Goal: Find specific page/section: Find specific page/section

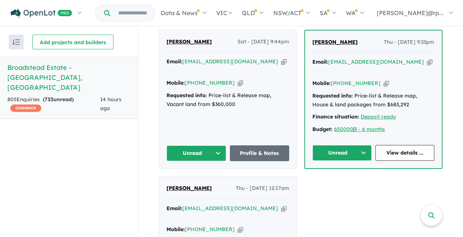
scroll to position [330, 0]
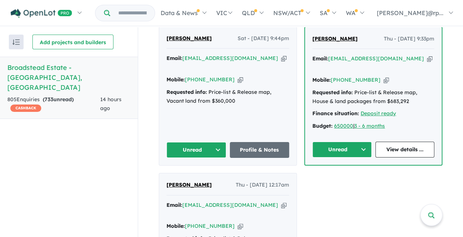
click at [360, 142] on button "Unread" at bounding box center [341, 150] width 59 height 16
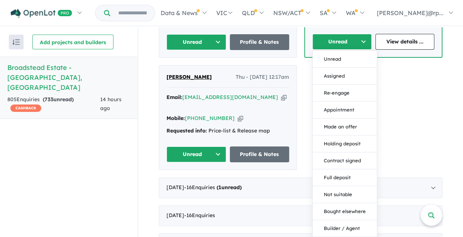
scroll to position [416, 0]
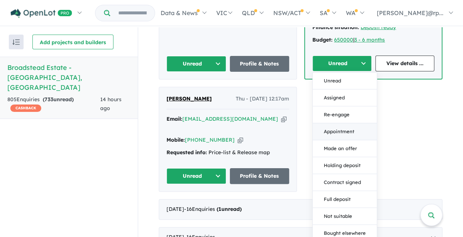
click at [351, 123] on button "Appointment" at bounding box center [345, 131] width 64 height 17
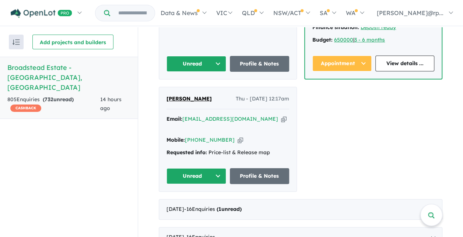
click at [215, 168] on button "Unread" at bounding box center [196, 176] width 60 height 16
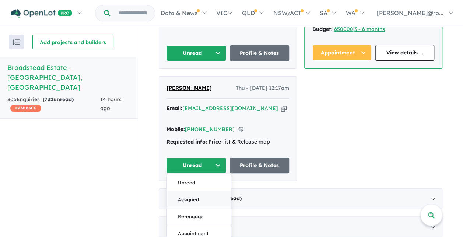
scroll to position [427, 0]
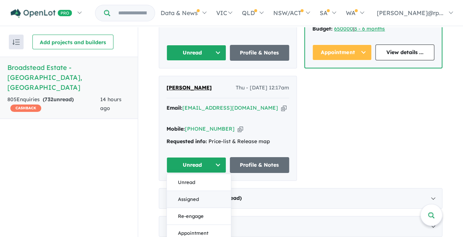
click at [201, 191] on button "Assigned" at bounding box center [199, 199] width 64 height 17
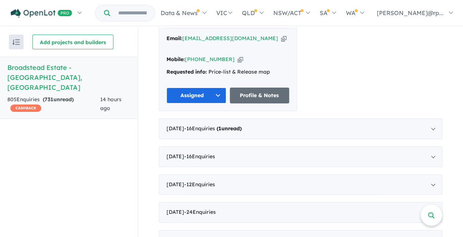
scroll to position [508, 0]
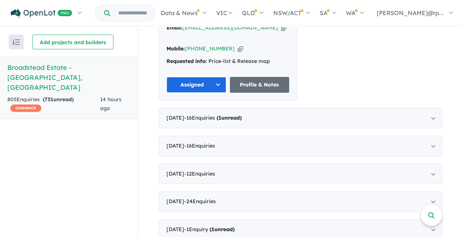
click at [214, 77] on button "Assigned" at bounding box center [196, 85] width 60 height 16
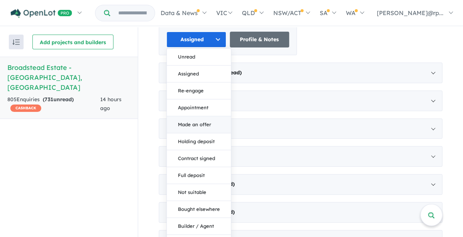
scroll to position [553, 0]
click at [201, 99] on button "Appointment" at bounding box center [199, 107] width 64 height 17
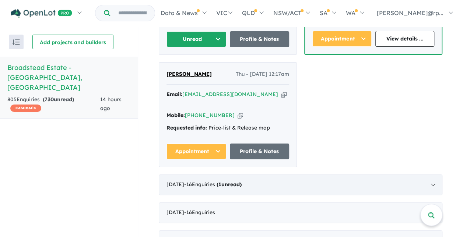
scroll to position [447, 0]
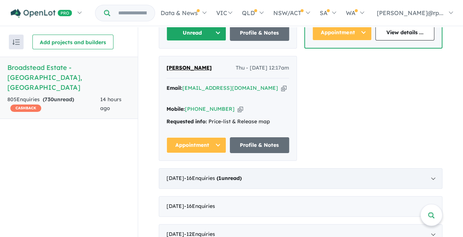
click at [319, 168] on div "[DATE] - 16 Enquir ies ( 1 unread)" at bounding box center [301, 178] width 284 height 21
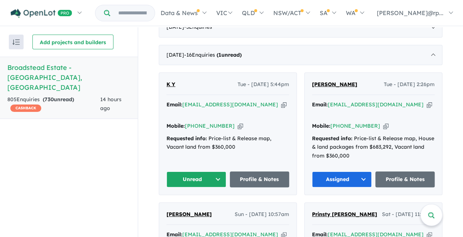
scroll to position [312, 0]
click at [359, 172] on button "Assigned" at bounding box center [342, 180] width 60 height 16
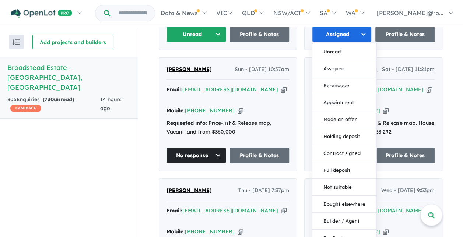
scroll to position [513, 0]
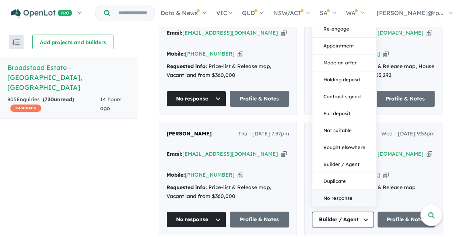
click at [340, 190] on button "No response" at bounding box center [344, 198] width 64 height 17
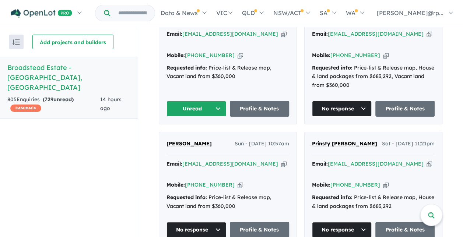
scroll to position [378, 0]
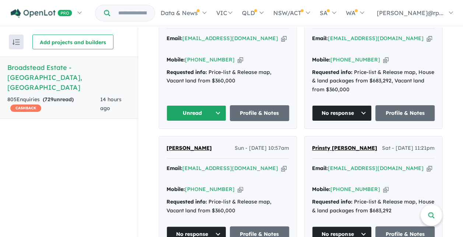
click at [213, 105] on button "Unread" at bounding box center [196, 113] width 60 height 16
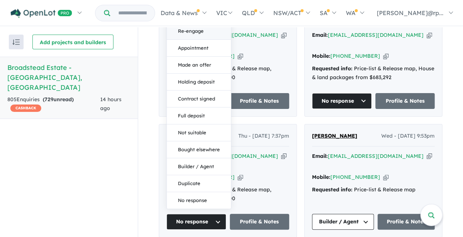
scroll to position [518, 0]
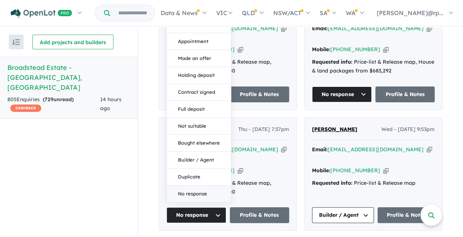
click at [192, 186] on button "No response" at bounding box center [199, 194] width 64 height 17
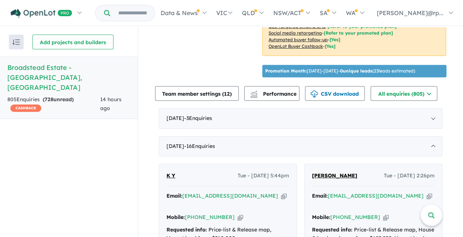
scroll to position [314, 0]
